Goal: Task Accomplishment & Management: Complete application form

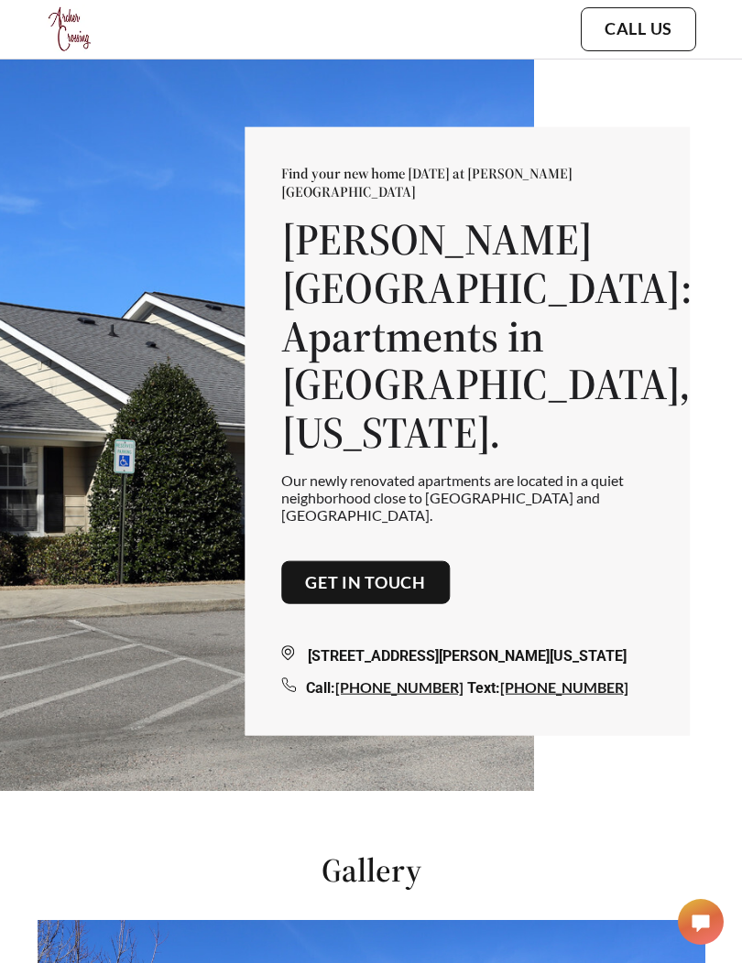
click at [425, 572] on link "Get in touch" at bounding box center [365, 582] width 121 height 20
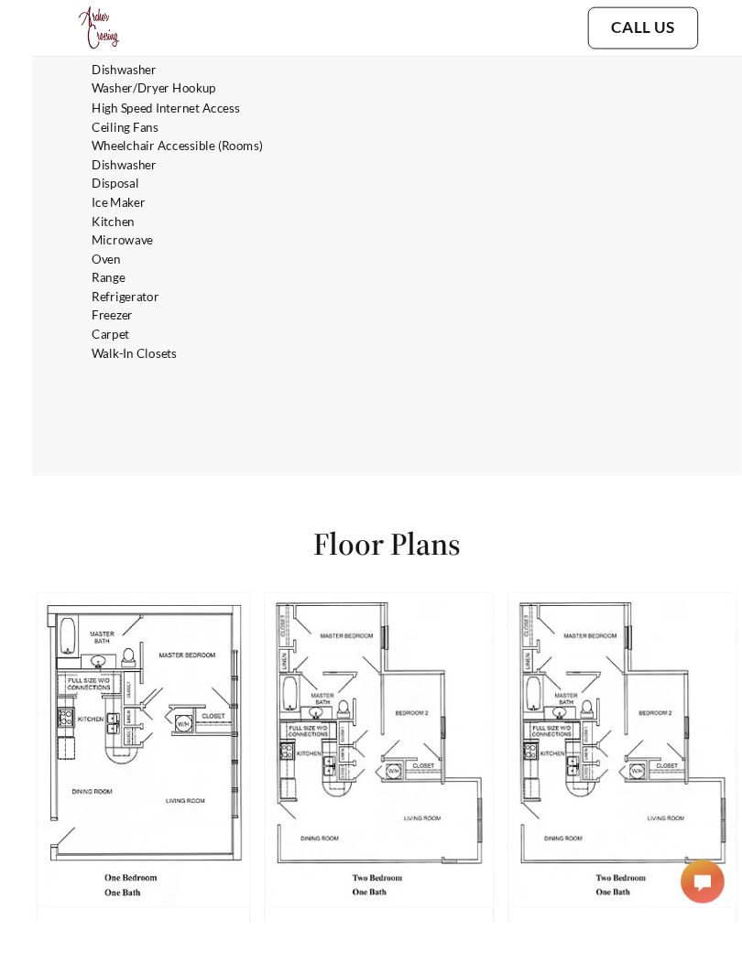
scroll to position [3349, 0]
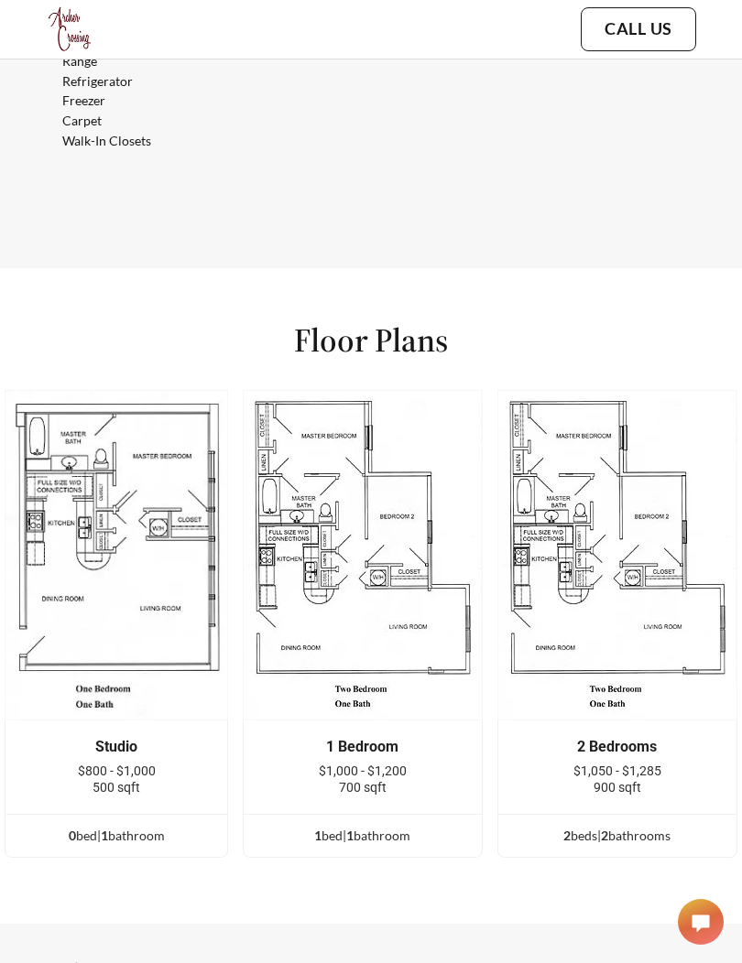
click at [105, 739] on div "Studio" at bounding box center [116, 747] width 167 height 16
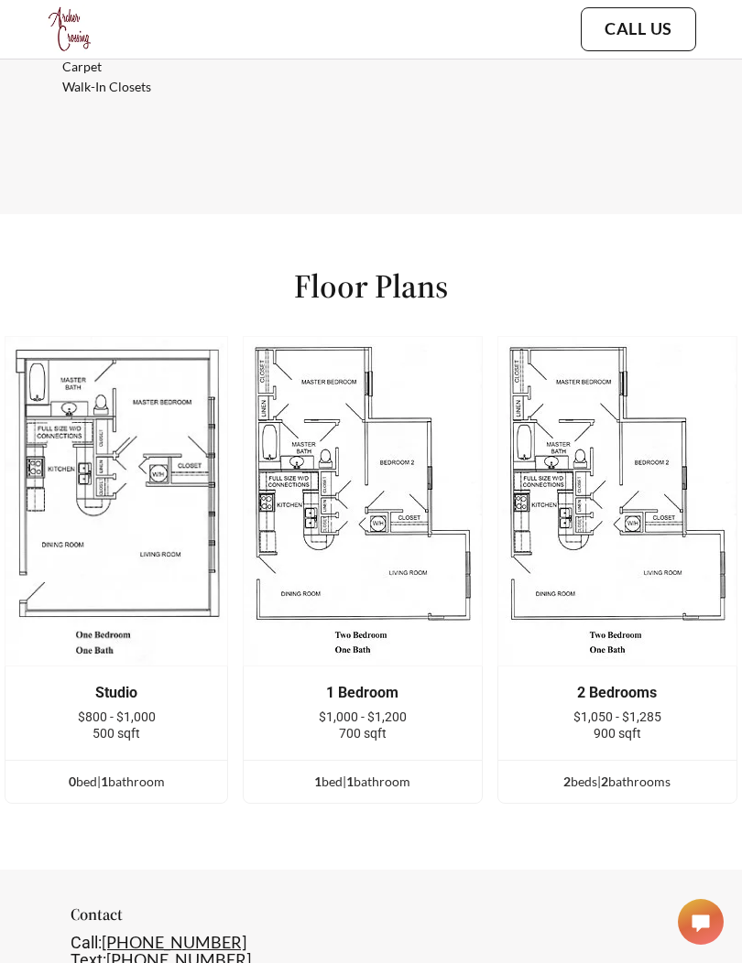
scroll to position [3410, 0]
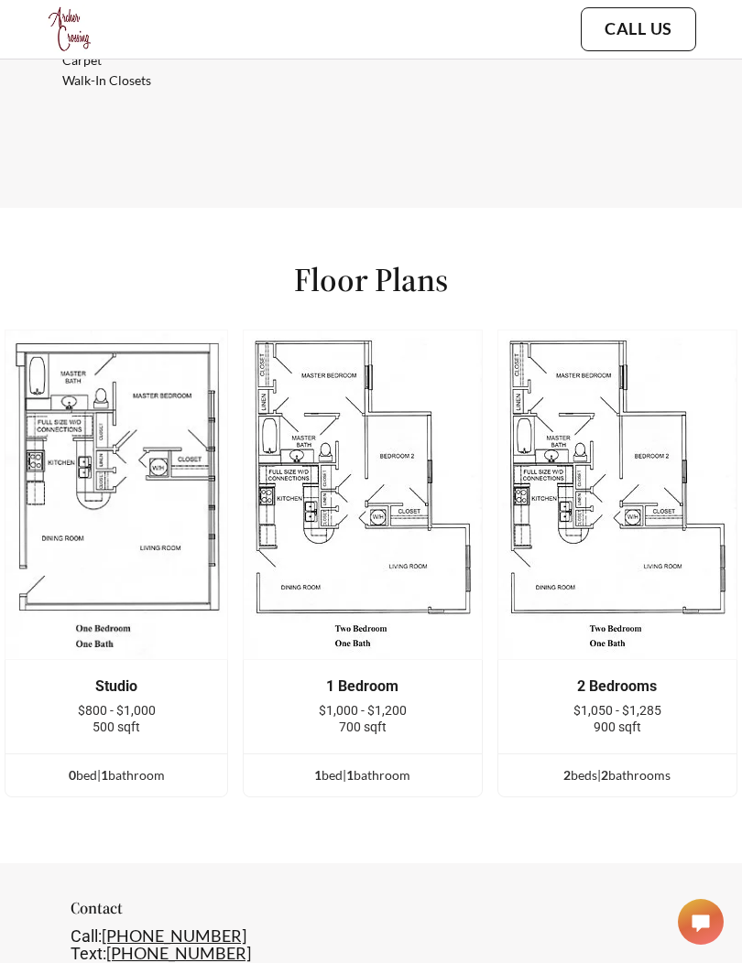
click at [92, 765] on div "0 bed | 1 bathroom" at bounding box center [116, 775] width 222 height 20
click at [86, 765] on div "0 bed | 1 bathroom" at bounding box center [116, 775] width 222 height 20
click at [74, 765] on div "0 bed | 1 bathroom" at bounding box center [116, 775] width 222 height 20
click at [119, 754] on ul "0 bed | 1 bathroom" at bounding box center [116, 775] width 222 height 43
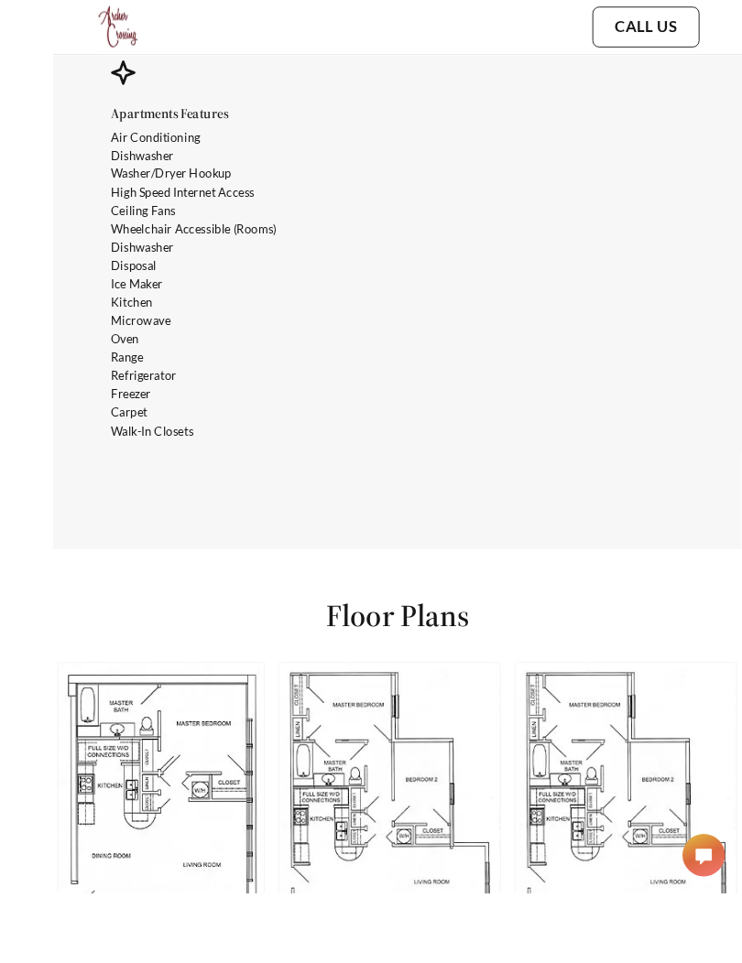
scroll to position [3026, 0]
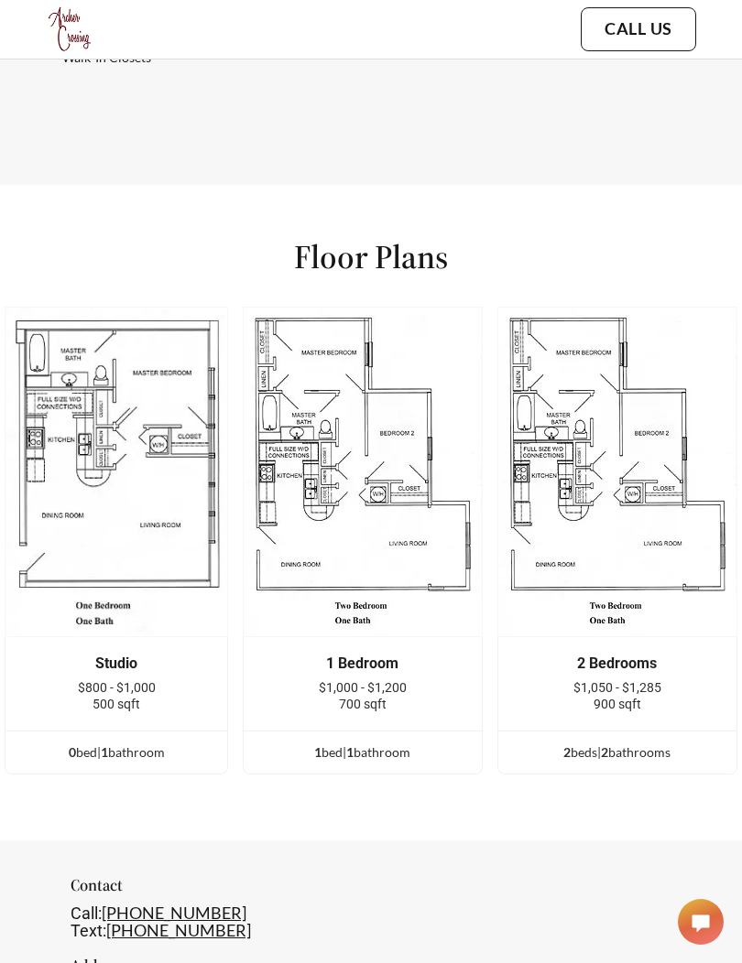
click at [311, 519] on img at bounding box center [363, 472] width 240 height 331
click at [308, 488] on img at bounding box center [363, 472] width 240 height 331
click at [307, 487] on img at bounding box center [363, 472] width 240 height 331
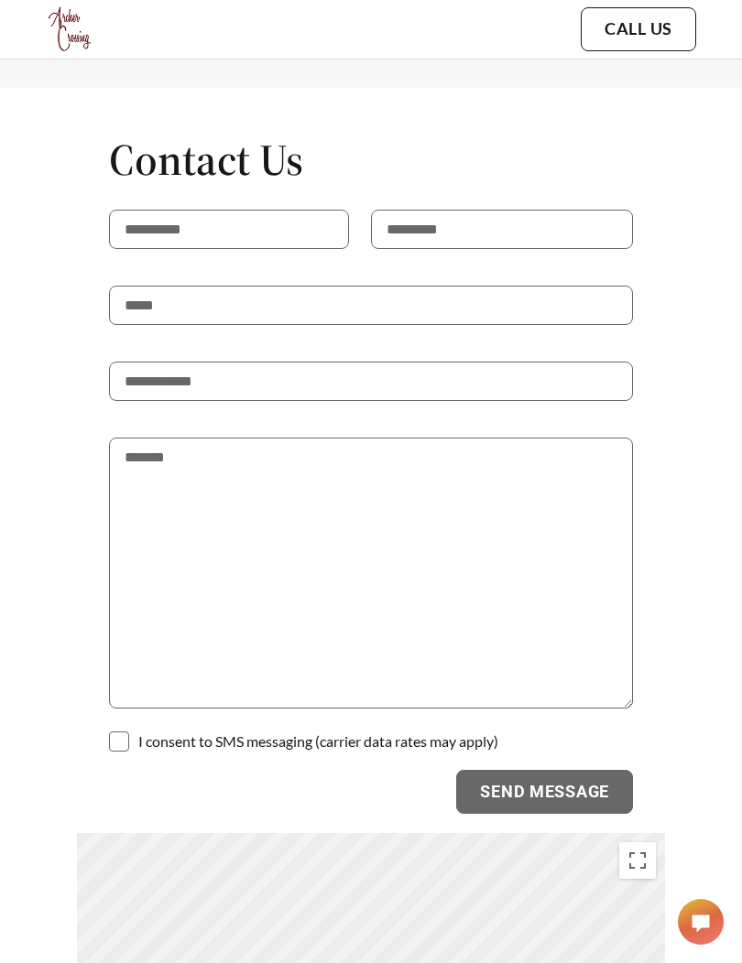
scroll to position [4462, 0]
click at [143, 209] on input "text" at bounding box center [229, 228] width 240 height 39
type input "*******"
click at [625, 210] on input "text" at bounding box center [502, 229] width 262 height 39
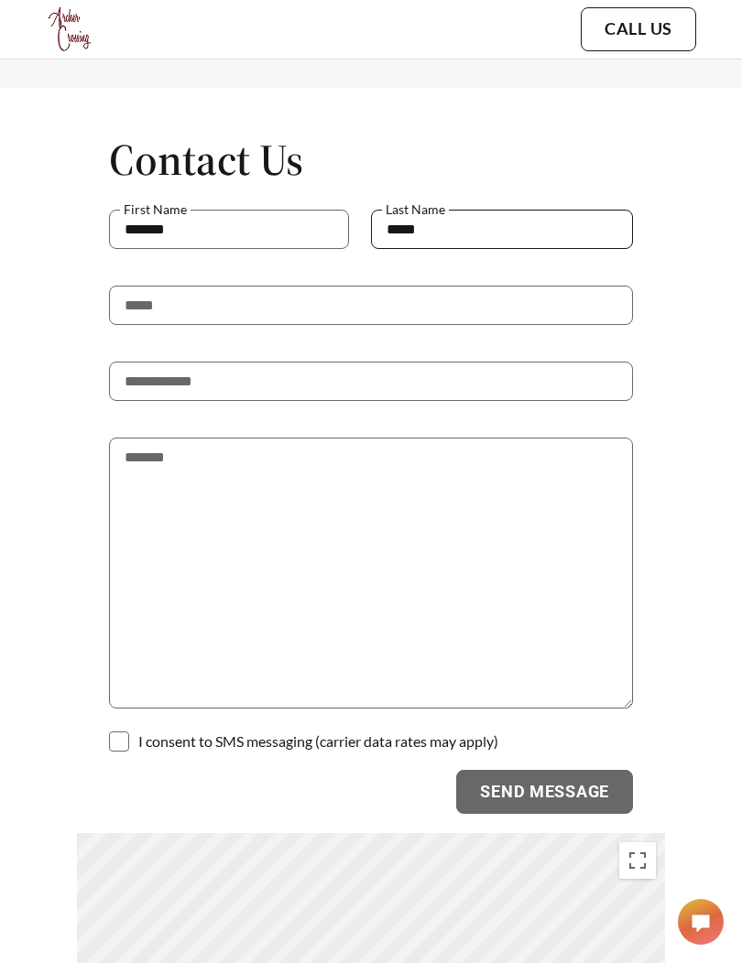
type input "*****"
click at [590, 286] on input "email" at bounding box center [371, 305] width 524 height 39
type input "**********"
click at [147, 362] on input "tel" at bounding box center [371, 381] width 524 height 39
type input "**********"
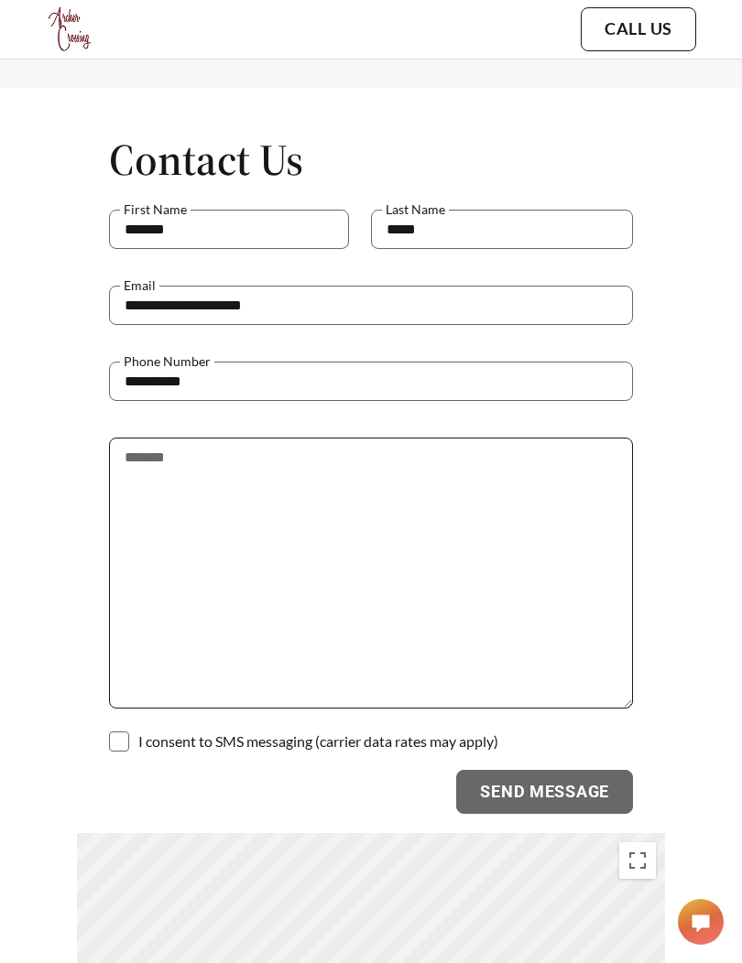
click at [563, 468] on textarea at bounding box center [371, 573] width 524 height 271
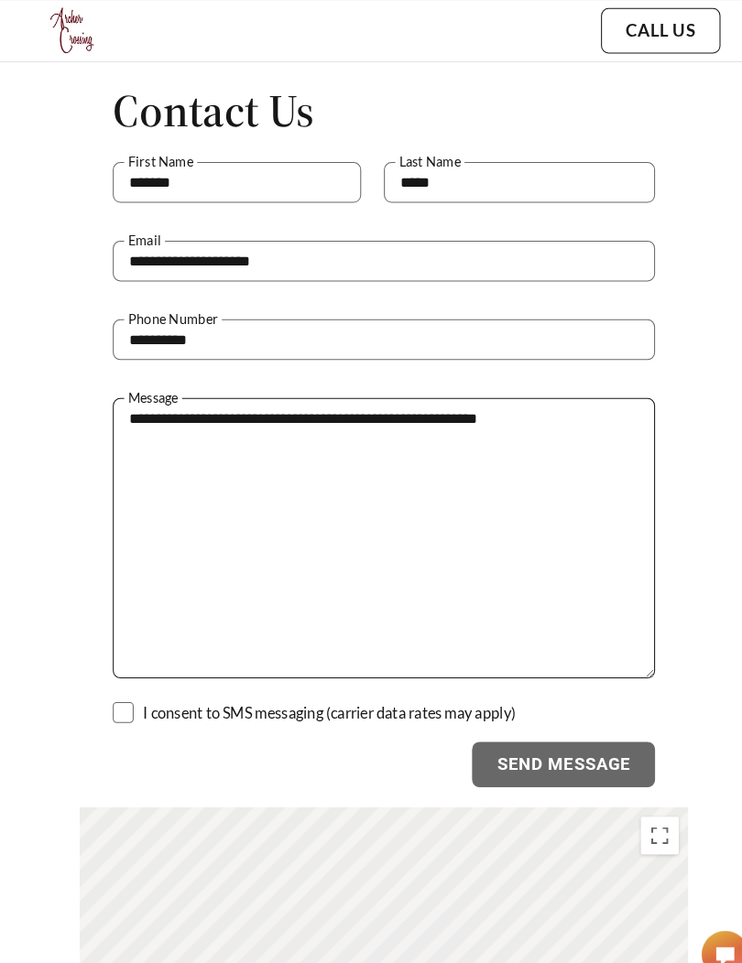
scroll to position [4514, 0]
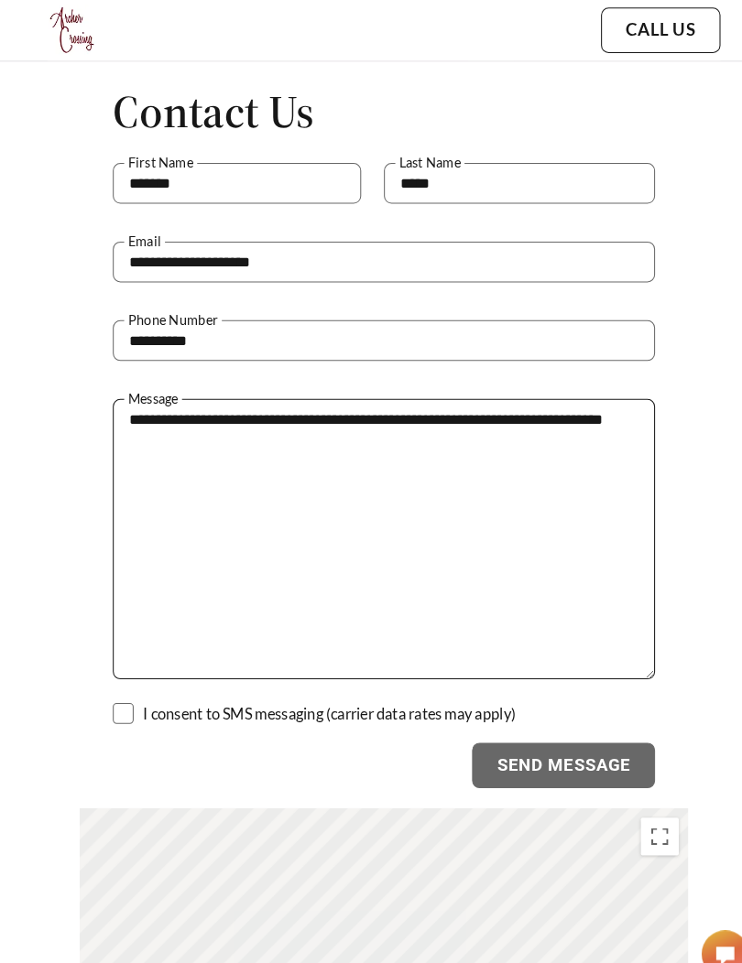
type textarea "**********"
click at [119, 679] on span at bounding box center [119, 689] width 20 height 20
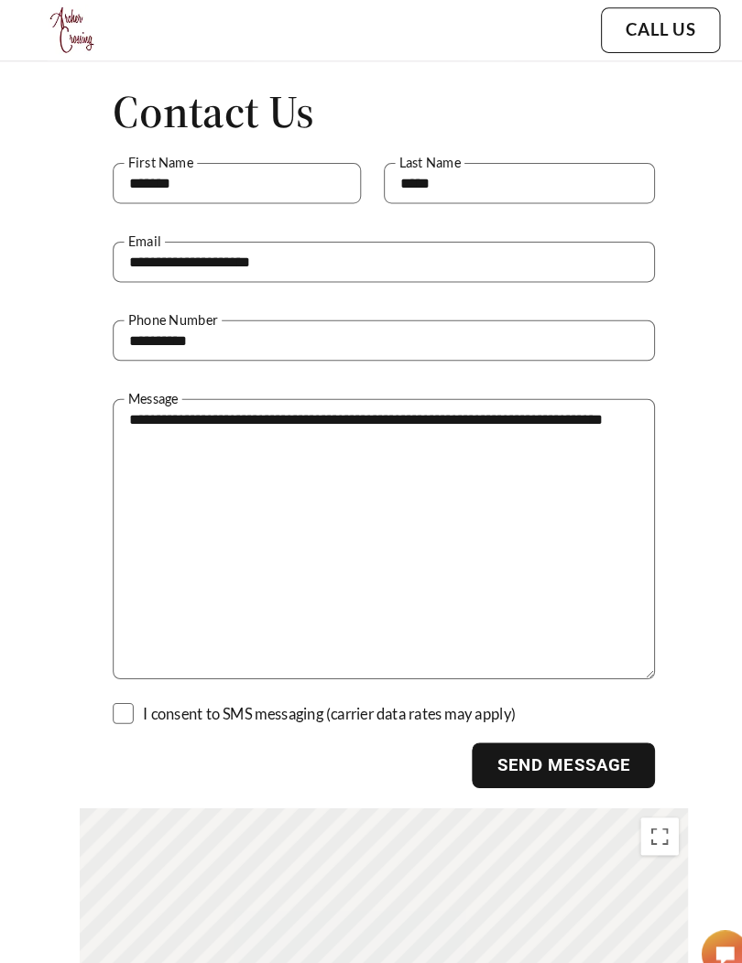
scroll to position [4515, 0]
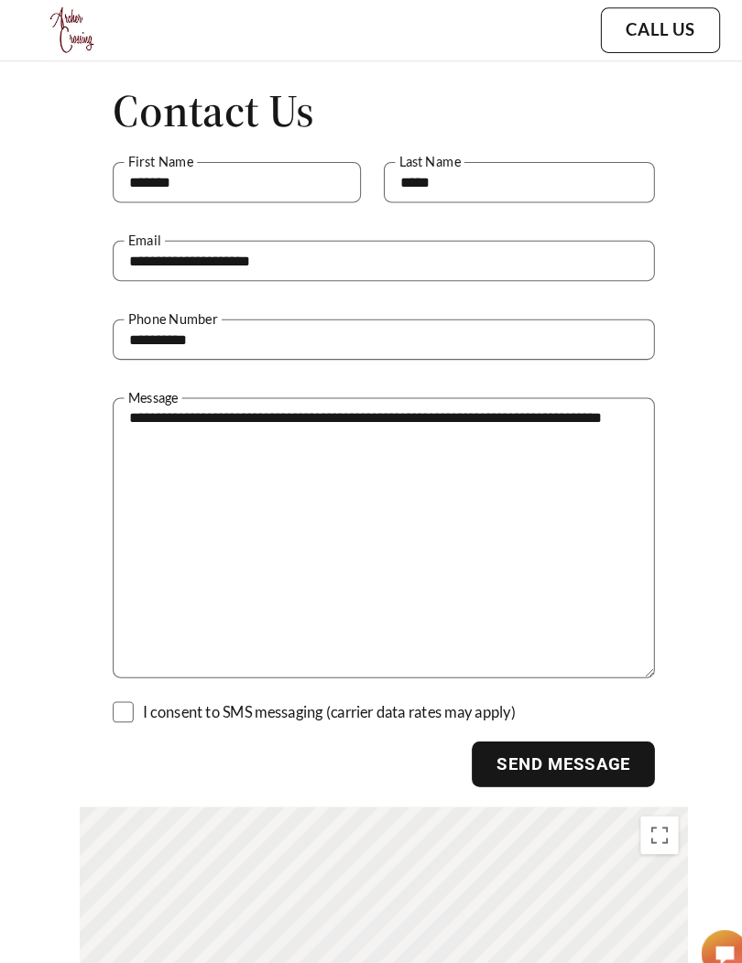
click at [580, 717] on button "Send Message" at bounding box center [544, 739] width 177 height 44
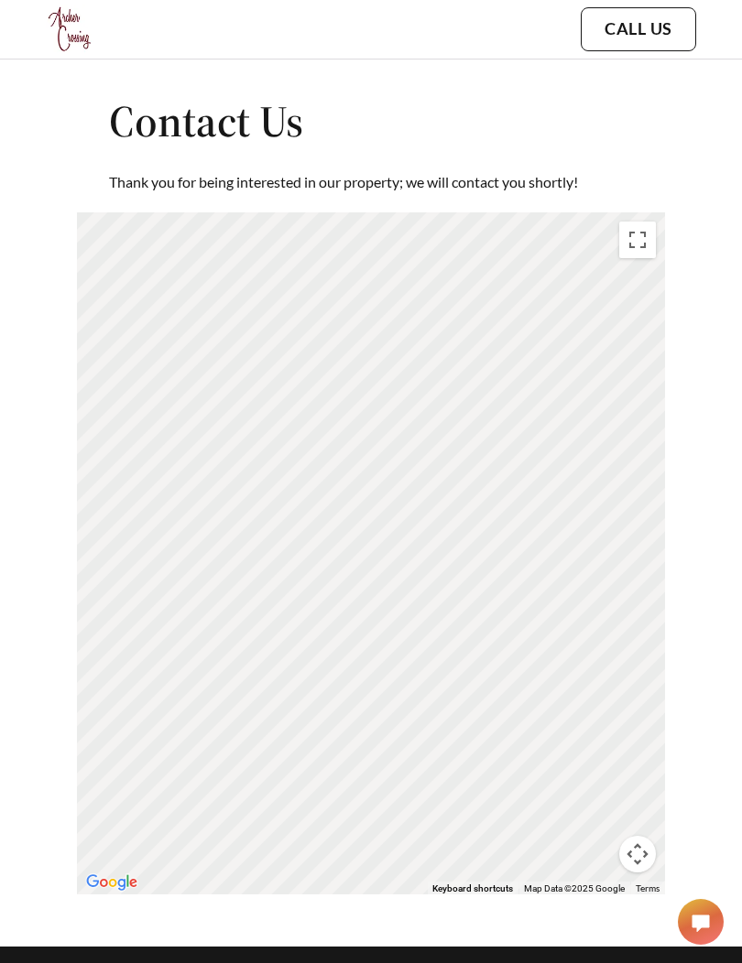
scroll to position [4498, 0]
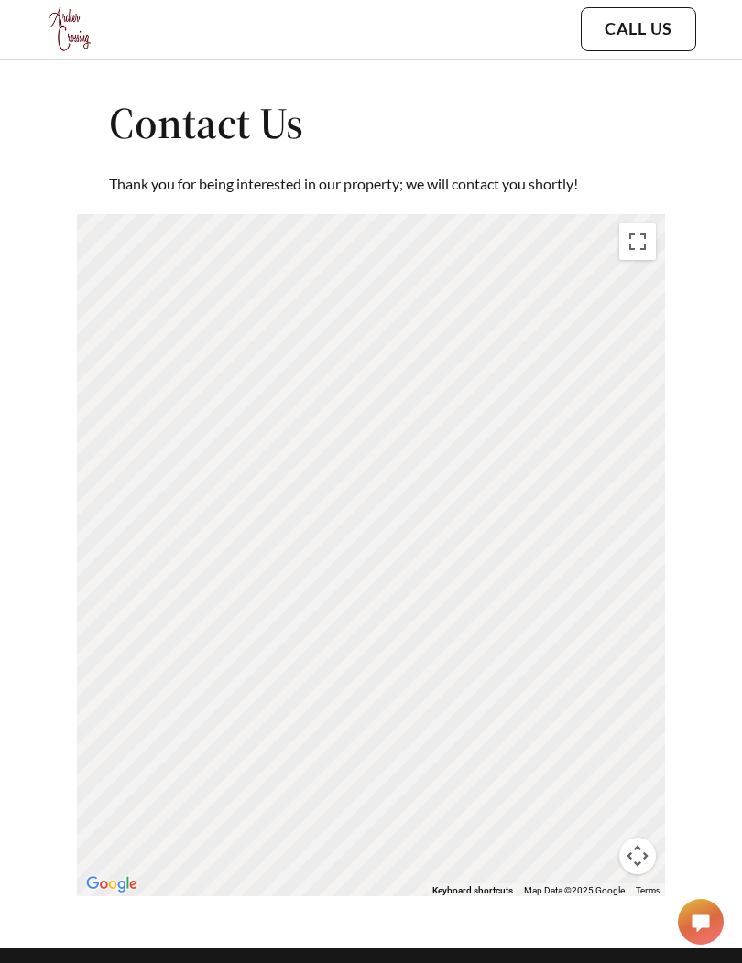
click at [582, 473] on div "To activate drag with keyboard, press Alt + Enter. Once in keyboard drag state,…" at bounding box center [371, 555] width 588 height 682
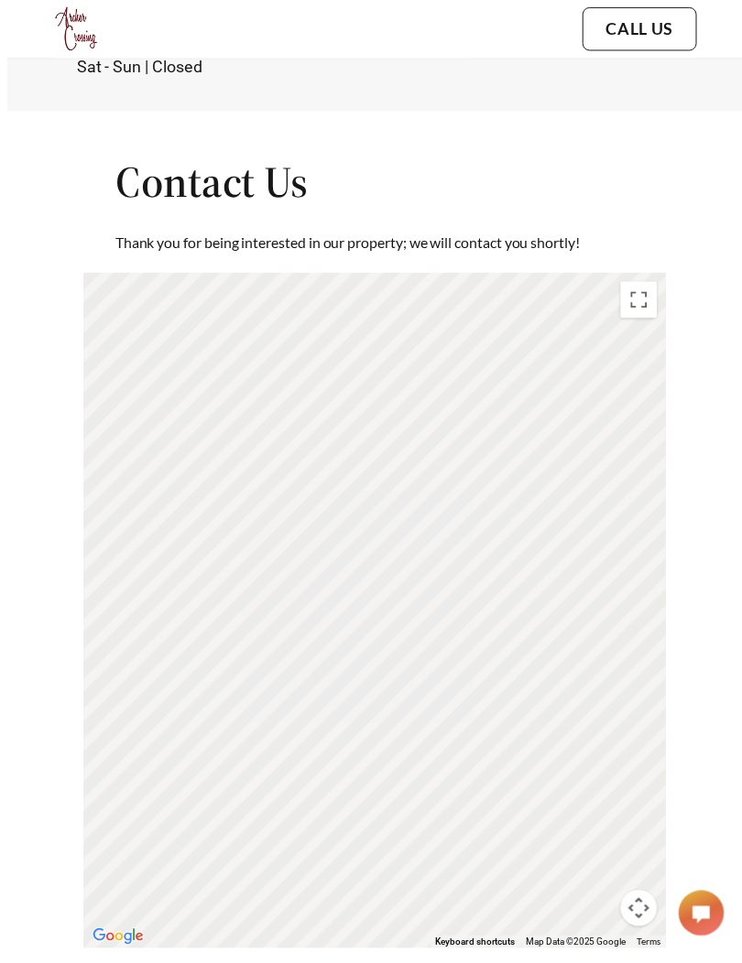
scroll to position [4500, 0]
